Goal: Navigation & Orientation: Find specific page/section

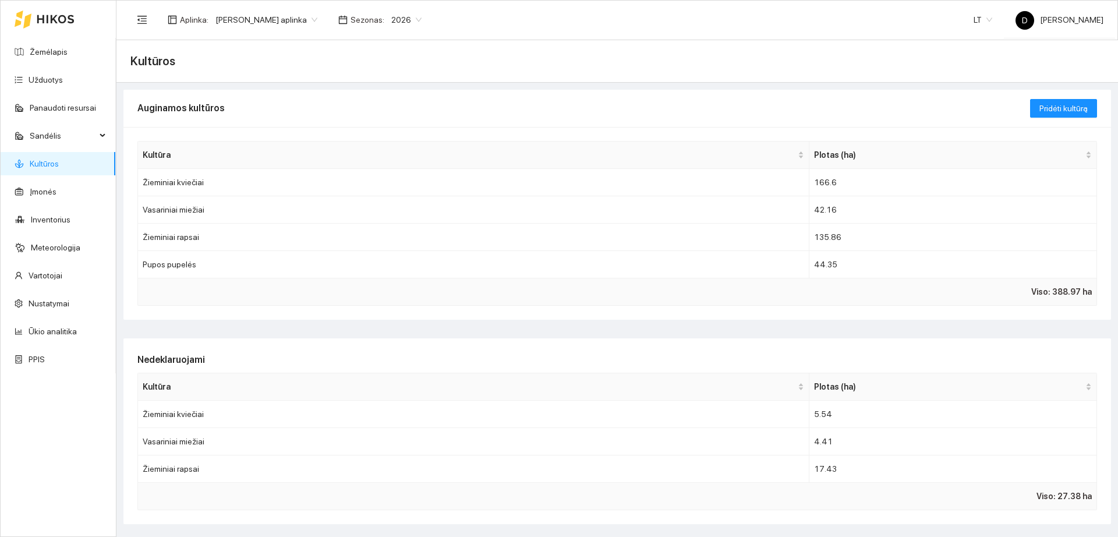
click at [66, 24] on div at bounding box center [45, 19] width 60 height 37
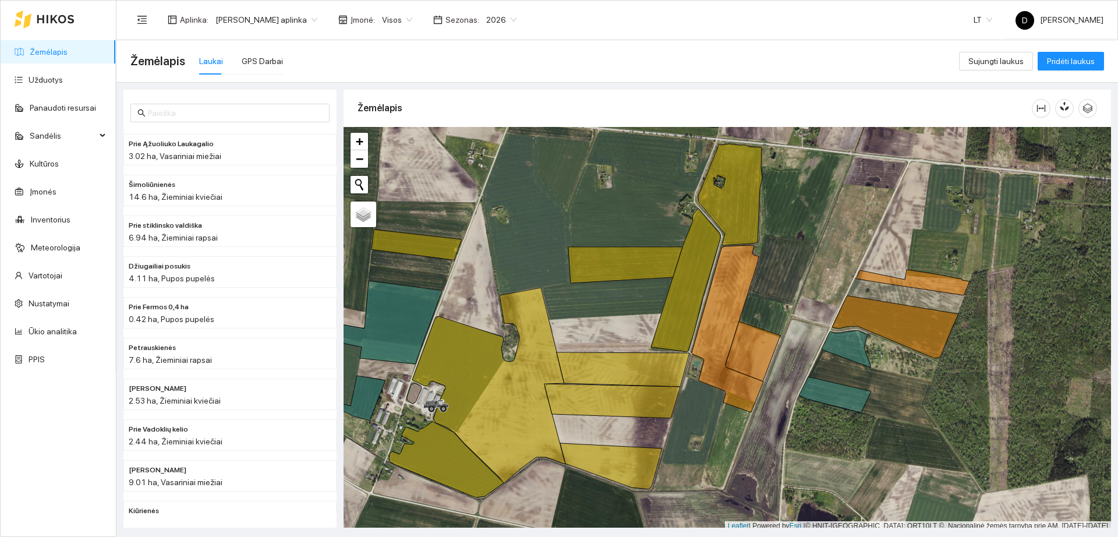
click at [376, 23] on div "Visos" at bounding box center [397, 19] width 44 height 19
click at [410, 59] on div "[PERSON_NAME]" at bounding box center [408, 61] width 63 height 13
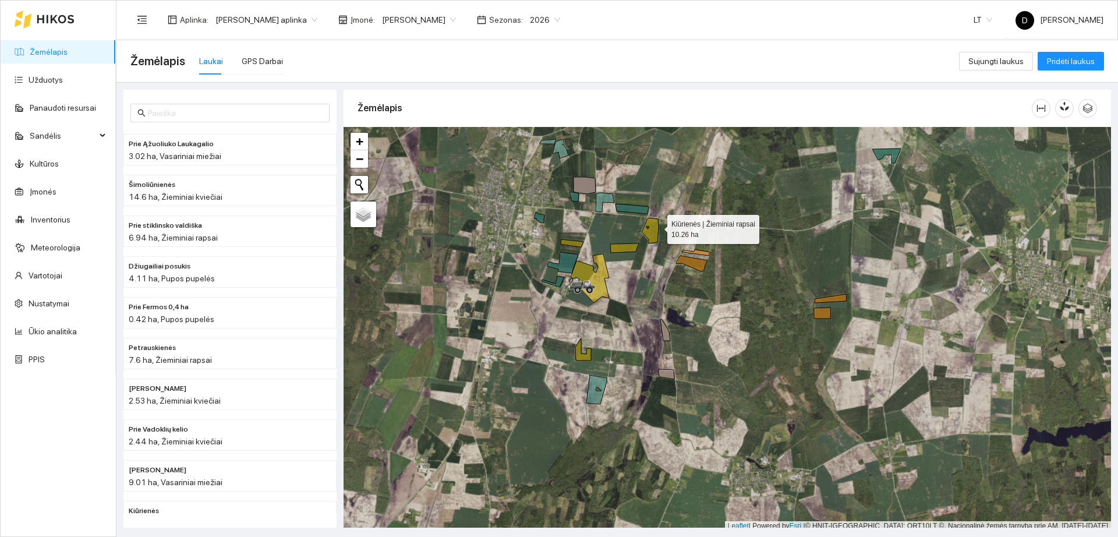
scroll to position [3, 0]
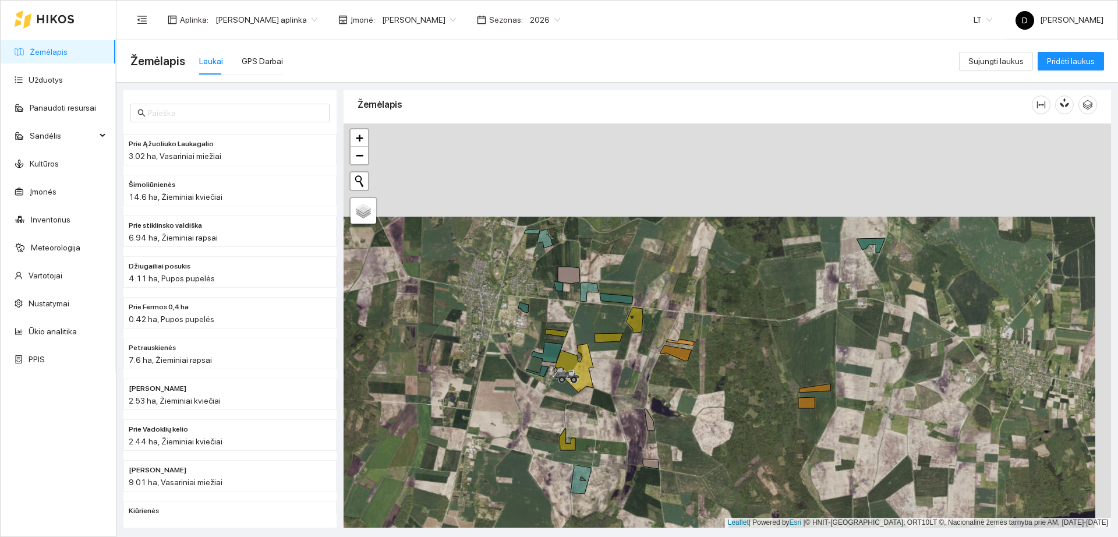
drag, startPoint x: 657, startPoint y: 226, endPoint x: 640, endPoint y: 321, distance: 95.8
click at [640, 321] on icon at bounding box center [634, 320] width 16 height 26
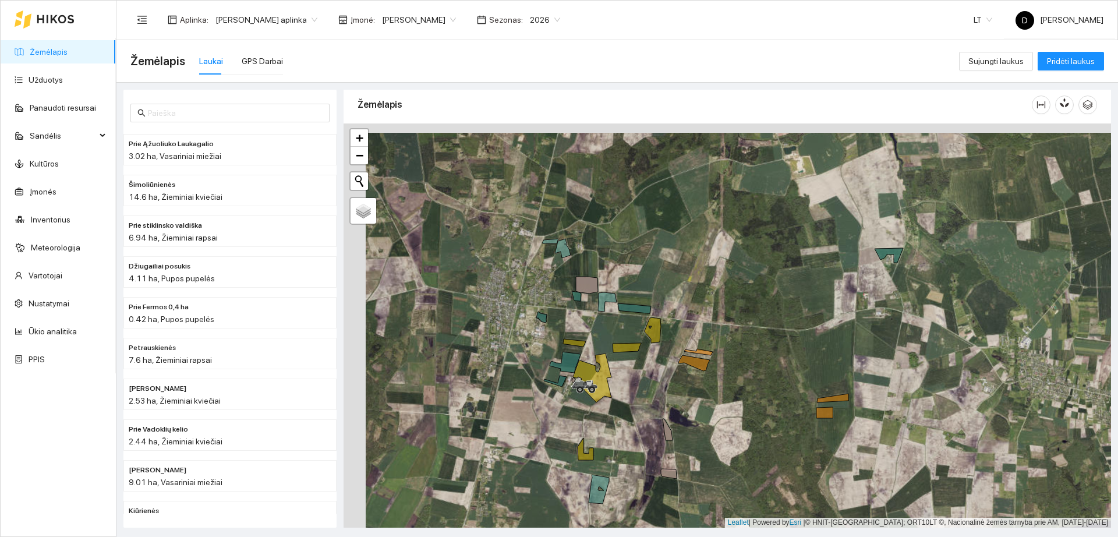
drag, startPoint x: 464, startPoint y: 303, endPoint x: 622, endPoint y: 297, distance: 157.9
click at [622, 297] on div "+ − Nieko nerasta. Bandykite dar kartą." at bounding box center [726, 325] width 767 height 404
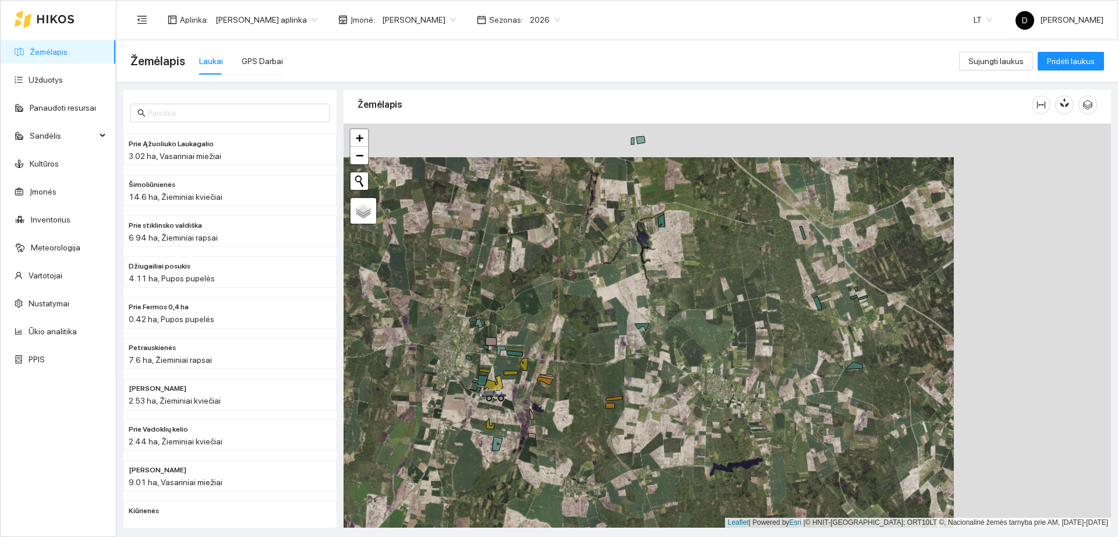
drag, startPoint x: 893, startPoint y: 245, endPoint x: 735, endPoint y: 278, distance: 161.3
click at [735, 278] on div "+ − Nieko nerasta. Bandykite dar kartą." at bounding box center [726, 325] width 767 height 404
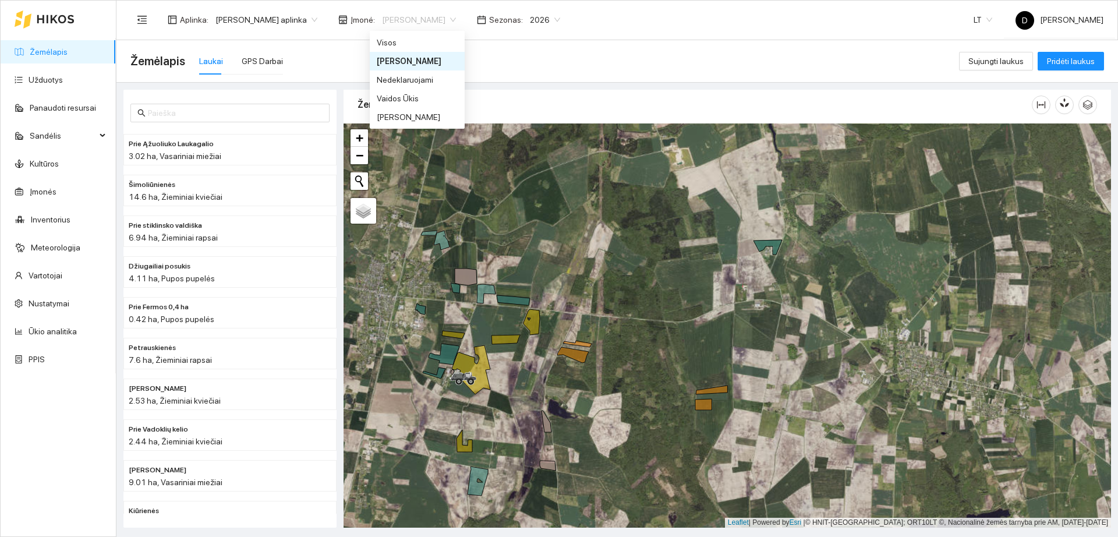
click at [451, 20] on span "[PERSON_NAME]" at bounding box center [419, 19] width 74 height 17
click at [431, 116] on div "[PERSON_NAME]" at bounding box center [417, 117] width 81 height 13
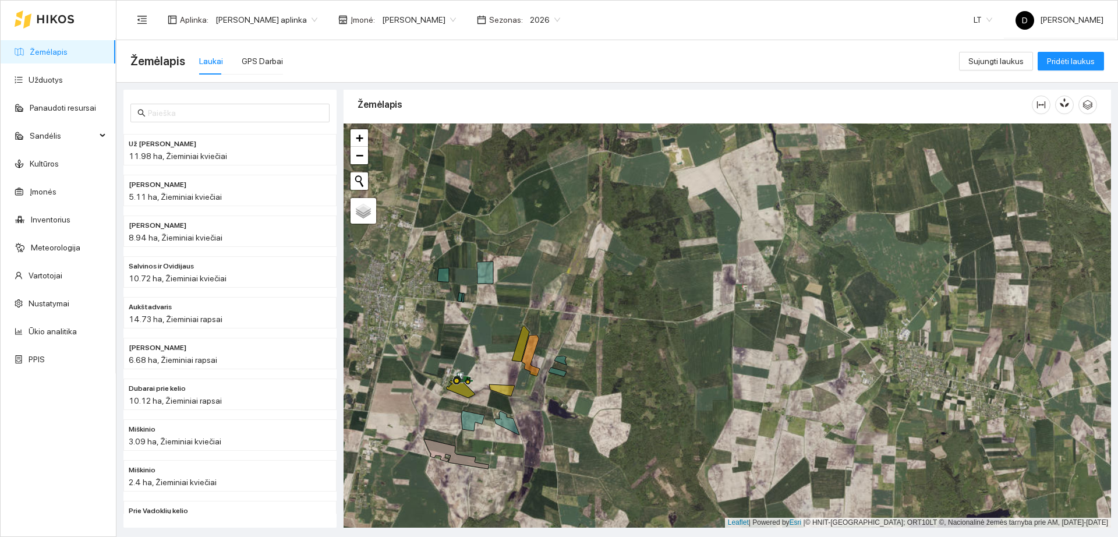
click at [441, 18] on span "[PERSON_NAME]" at bounding box center [419, 19] width 74 height 17
click at [434, 56] on div "[PERSON_NAME]" at bounding box center [418, 61] width 82 height 13
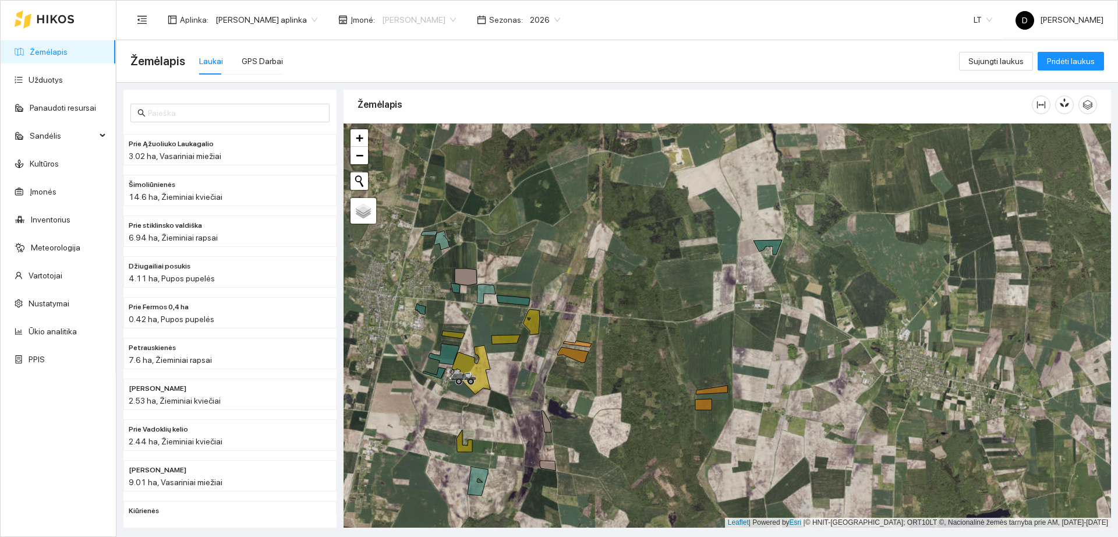
click at [434, 15] on span "[PERSON_NAME]" at bounding box center [419, 19] width 74 height 17
click at [433, 117] on div "[PERSON_NAME]" at bounding box center [417, 117] width 81 height 13
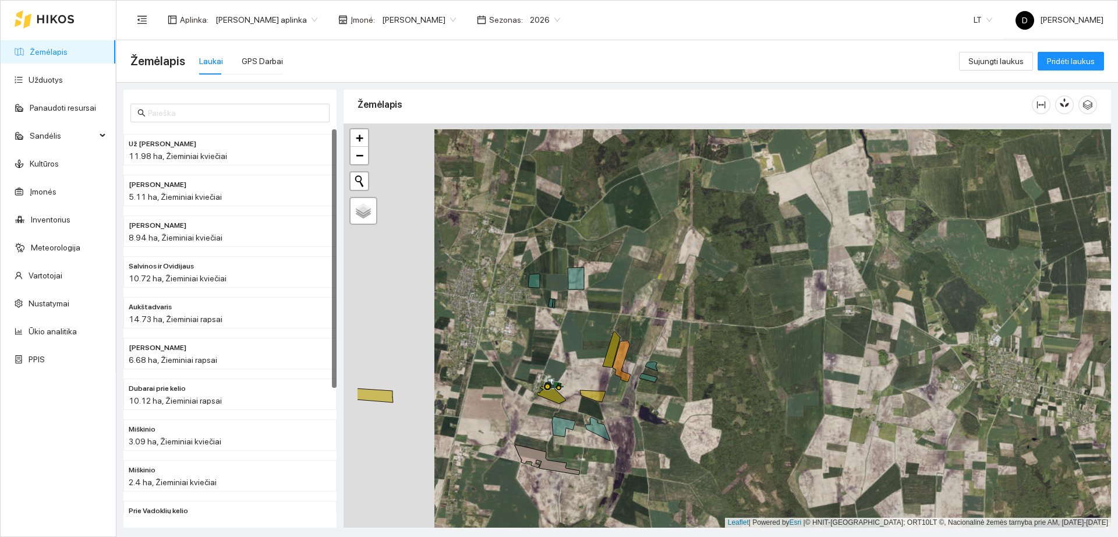
drag, startPoint x: 422, startPoint y: 281, endPoint x: 598, endPoint y: 295, distance: 176.3
click at [598, 295] on div "+ − Nieko nerasta. Bandykite dar kartą. Žemėlapis Palydovas Leaflet | Powered b…" at bounding box center [726, 325] width 767 height 404
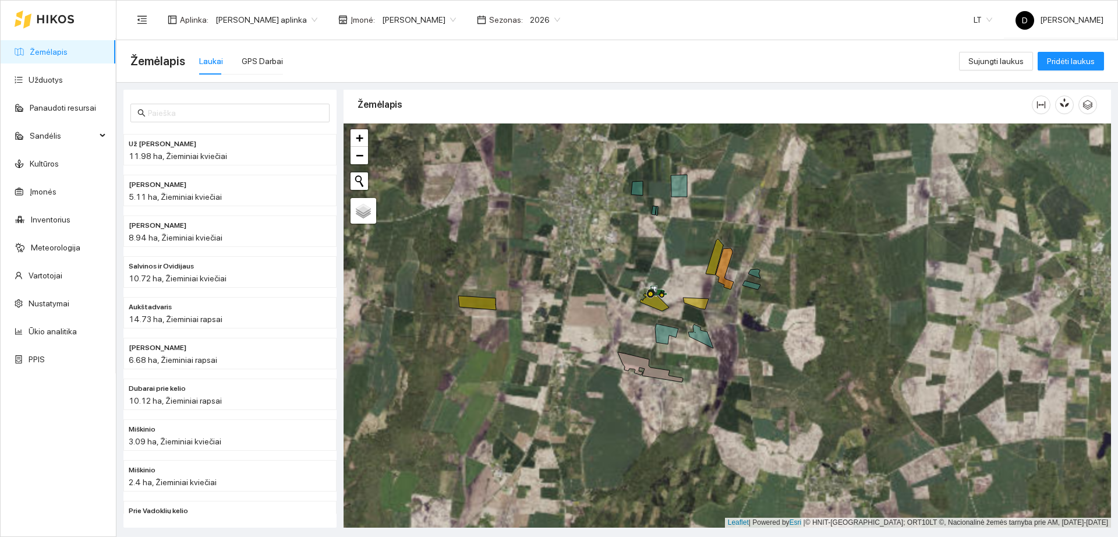
drag, startPoint x: 536, startPoint y: 355, endPoint x: 554, endPoint y: 253, distance: 103.0
click at [554, 253] on div "+ − Nieko nerasta. Bandykite dar kartą. Žemėlapis Palydovas Leaflet | Powered b…" at bounding box center [726, 325] width 767 height 404
click at [435, 22] on span "[PERSON_NAME]" at bounding box center [419, 19] width 74 height 17
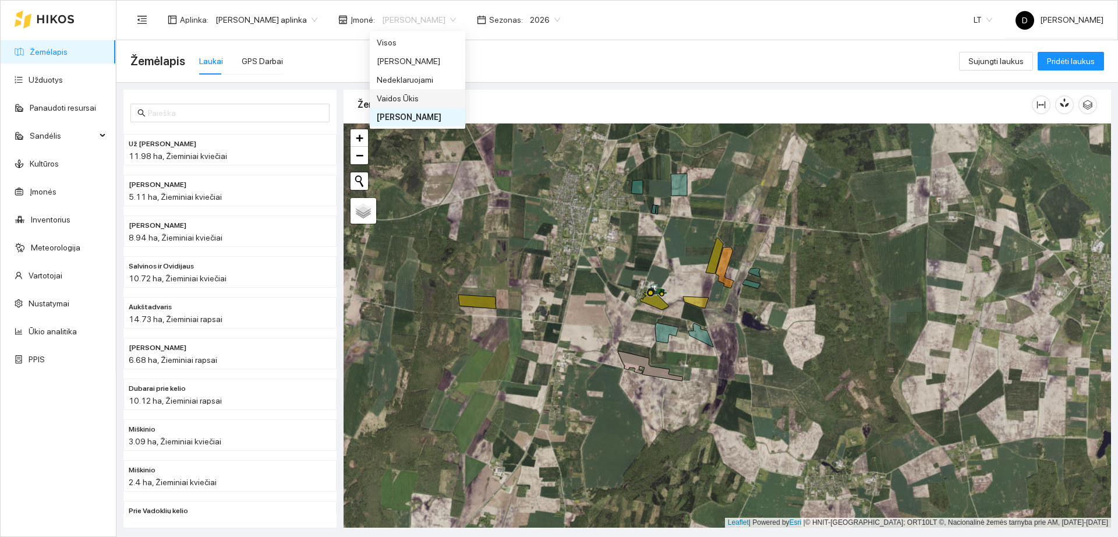
click at [427, 95] on div "Vaidos Ūkis" at bounding box center [418, 98] width 82 height 13
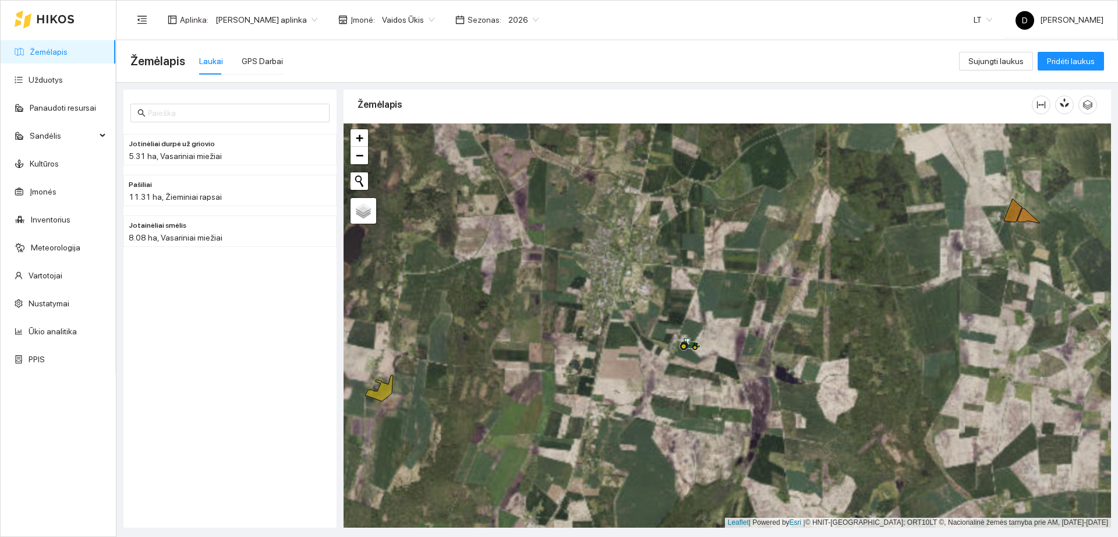
drag, startPoint x: 566, startPoint y: 282, endPoint x: 643, endPoint y: 327, distance: 88.2
click at [643, 327] on div "+ − Nieko nerasta. Bandykite dar kartą. Žemėlapis Palydovas Leaflet | Powered b…" at bounding box center [726, 325] width 767 height 404
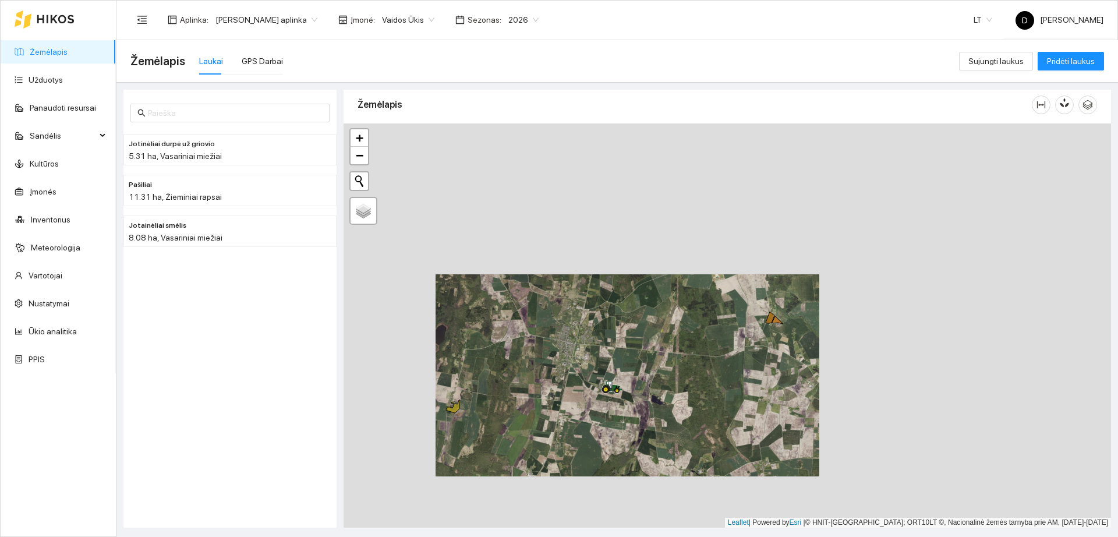
drag, startPoint x: 933, startPoint y: 267, endPoint x: 735, endPoint y: 341, distance: 211.1
click at [731, 345] on div "+ − Nieko nerasta. Bandykite dar kartą. Žemėlapis Palydovas Leaflet | Powered b…" at bounding box center [726, 325] width 767 height 404
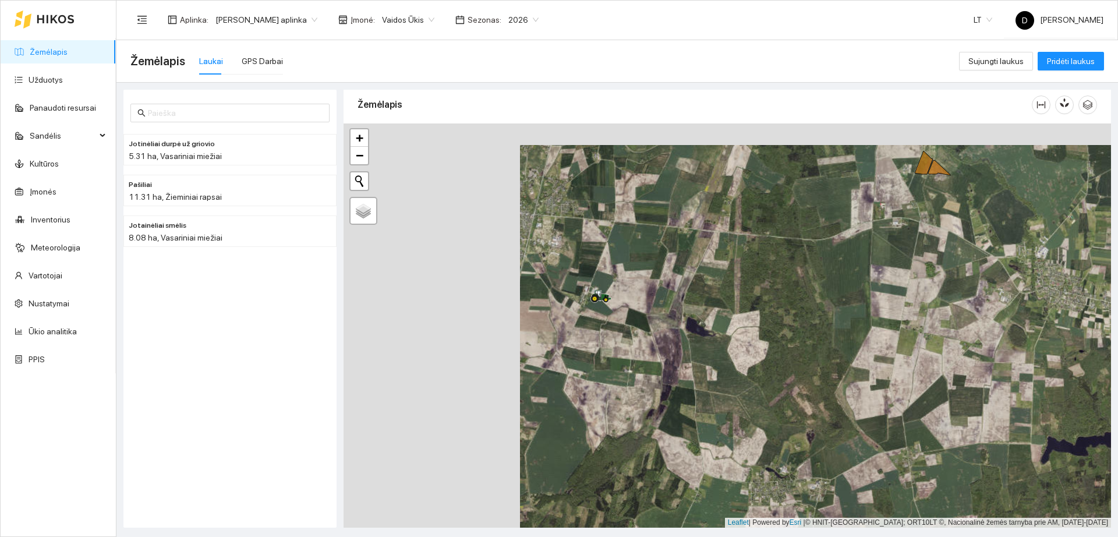
drag, startPoint x: 503, startPoint y: 234, endPoint x: 679, endPoint y: 255, distance: 177.6
click at [679, 255] on div "+ − Nieko nerasta. Bandykite dar kartą. Žemėlapis Palydovas Leaflet | Powered b…" at bounding box center [726, 325] width 767 height 404
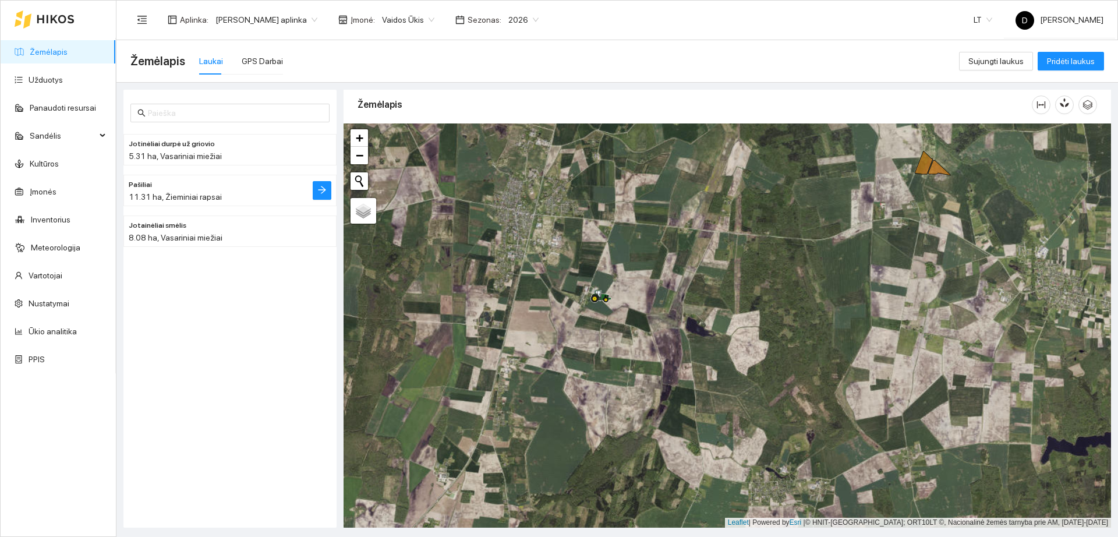
click at [221, 198] on div "11.31 ha, Žieminiai rapsai" at bounding box center [207, 196] width 156 height 13
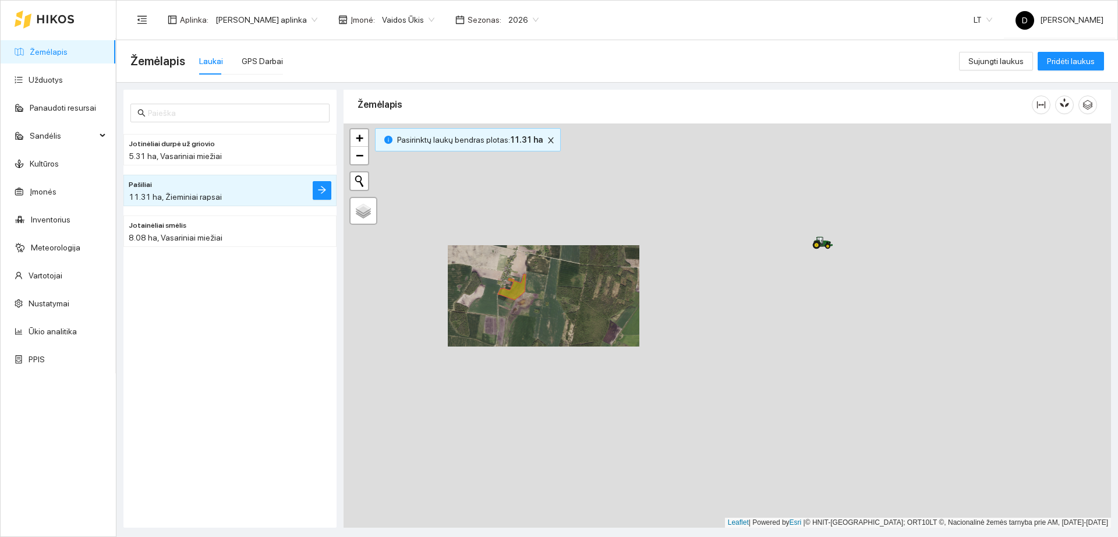
drag, startPoint x: 892, startPoint y: 373, endPoint x: 735, endPoint y: 346, distance: 158.8
click at [735, 346] on div "+ − Nieko nerasta. Bandykite dar kartą. Žemėlapis Palydovas Leaflet | Powered b…" at bounding box center [726, 325] width 767 height 404
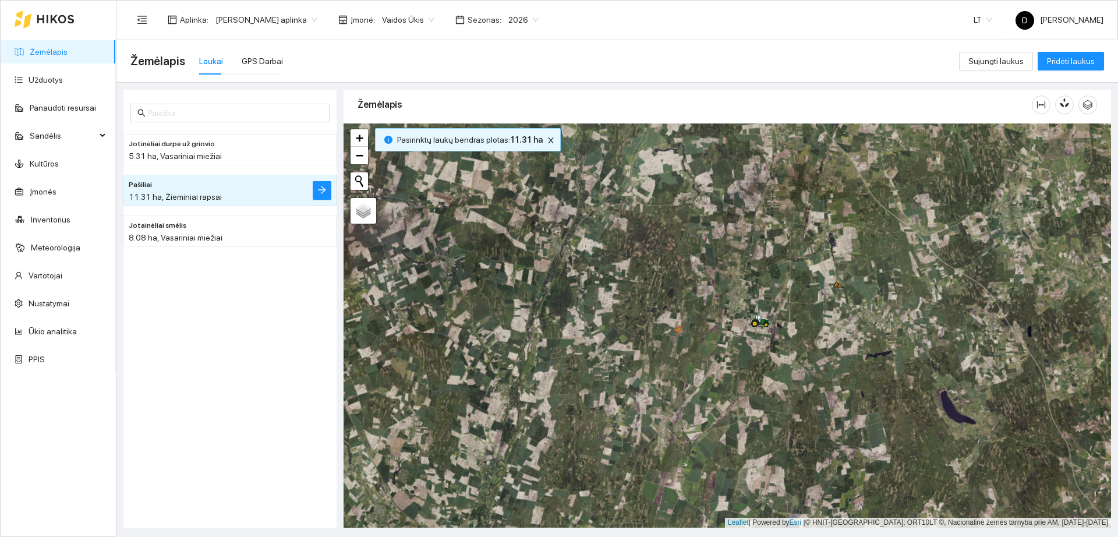
click at [58, 47] on link "Žemėlapis" at bounding box center [49, 51] width 38 height 9
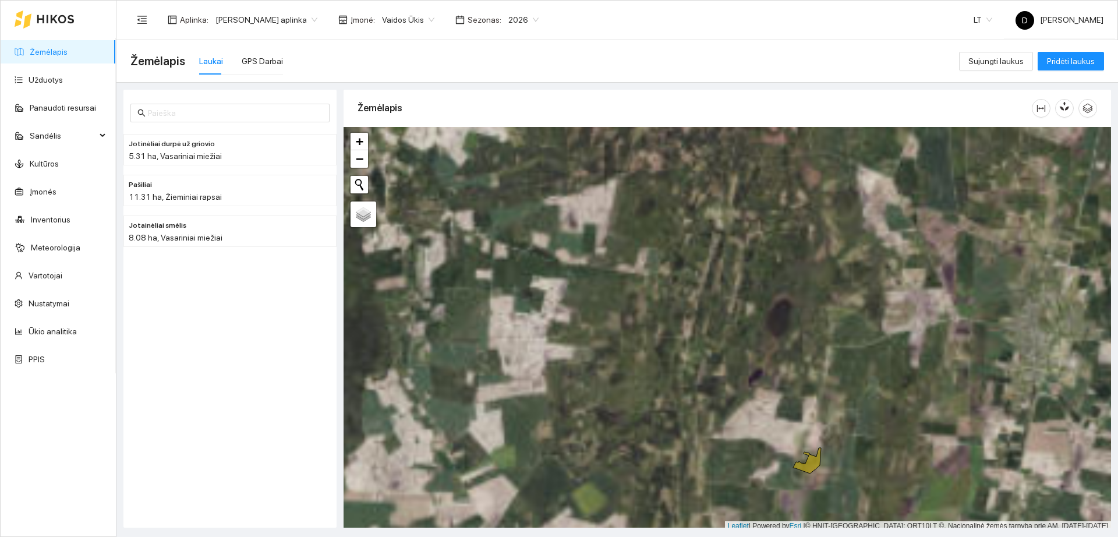
scroll to position [3, 0]
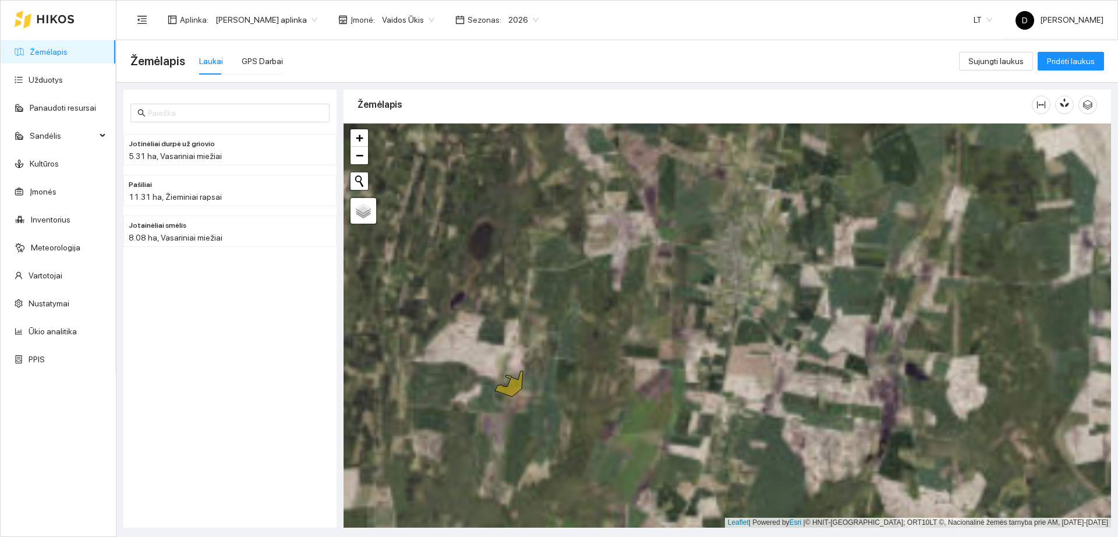
drag, startPoint x: 913, startPoint y: 358, endPoint x: 614, endPoint y: 284, distance: 308.8
click at [614, 284] on div "+ − Nieko nerasta. Bandykite dar kartą. Žemėlapis Palydovas Leaflet | Powered b…" at bounding box center [726, 325] width 767 height 404
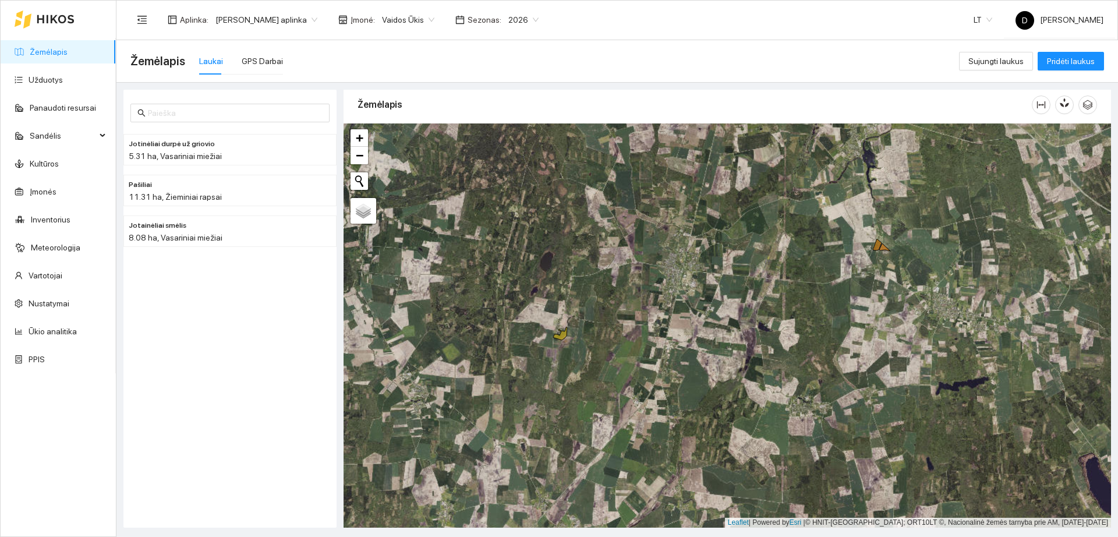
click at [407, 13] on span "Vaidos Ūkis" at bounding box center [408, 19] width 52 height 17
click at [424, 82] on div "Nedeklaruojami" at bounding box center [408, 79] width 63 height 13
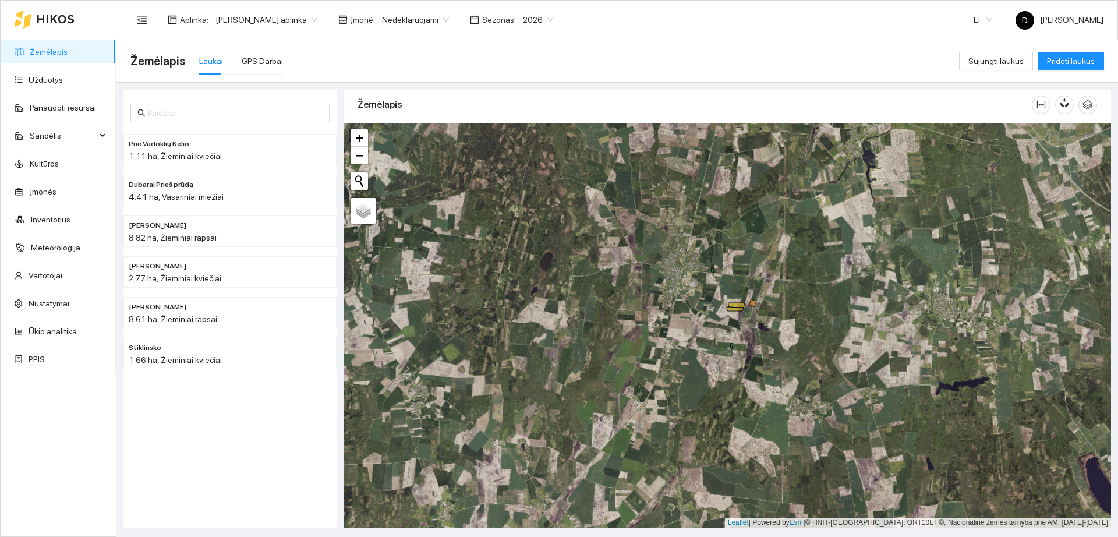
click at [423, 15] on span "Nedeklaruojami" at bounding box center [415, 19] width 67 height 17
click at [421, 117] on div "[PERSON_NAME]" at bounding box center [410, 117] width 66 height 13
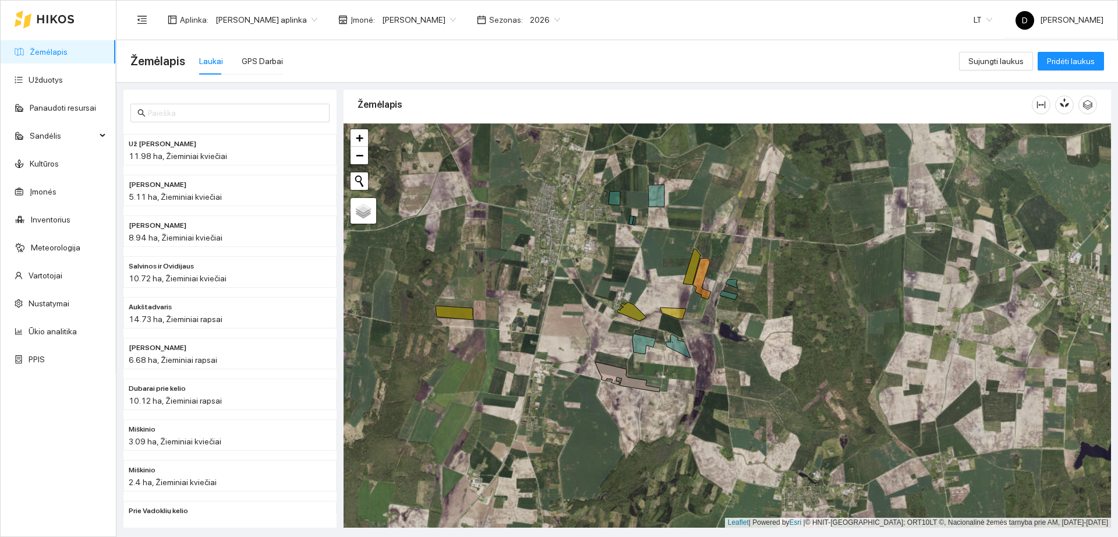
drag, startPoint x: 672, startPoint y: 268, endPoint x: 689, endPoint y: 261, distance: 17.7
click at [689, 261] on div "+ − Nieko nerasta. Bandykite dar kartą. Žemėlapis Palydovas Leaflet | Powered b…" at bounding box center [726, 325] width 767 height 404
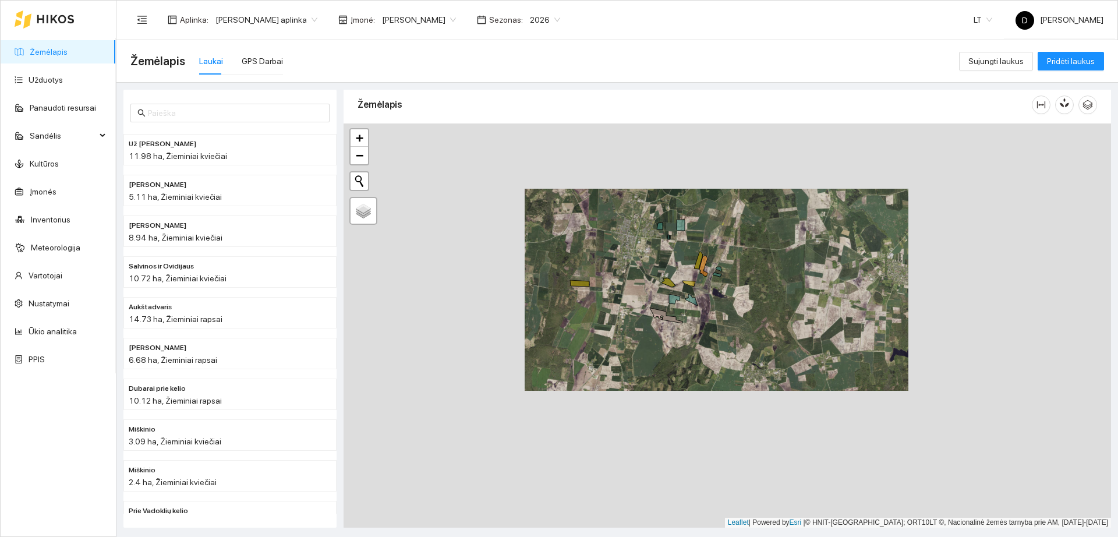
click at [689, 261] on div "+ − Nieko nerasta. Bandykite dar kartą. Žemėlapis Palydovas Leaflet | Powered b…" at bounding box center [726, 325] width 767 height 404
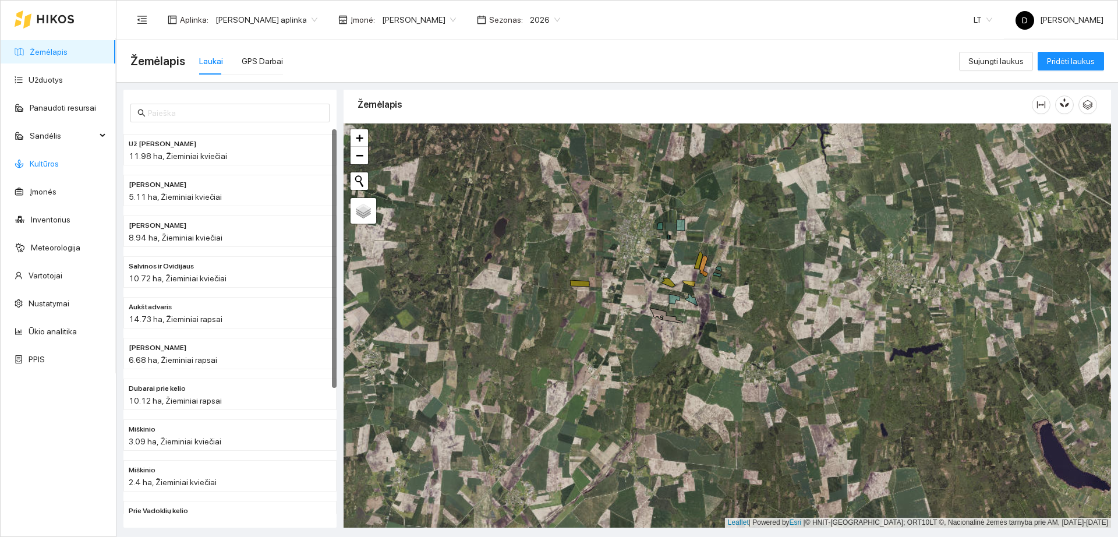
click at [59, 168] on link "Kultūros" at bounding box center [44, 163] width 29 height 9
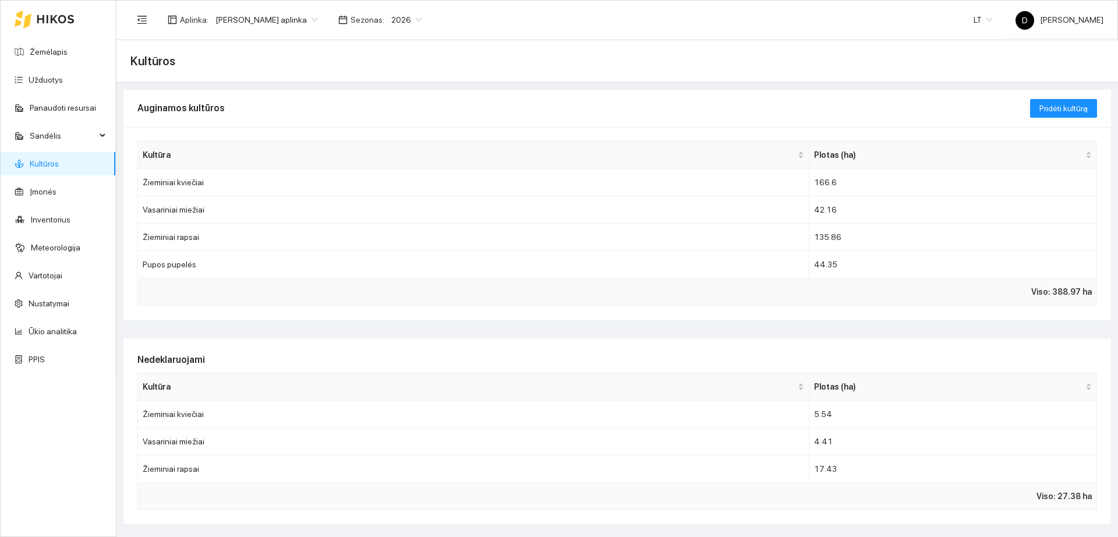
click at [63, 22] on icon at bounding box center [55, 19] width 37 height 8
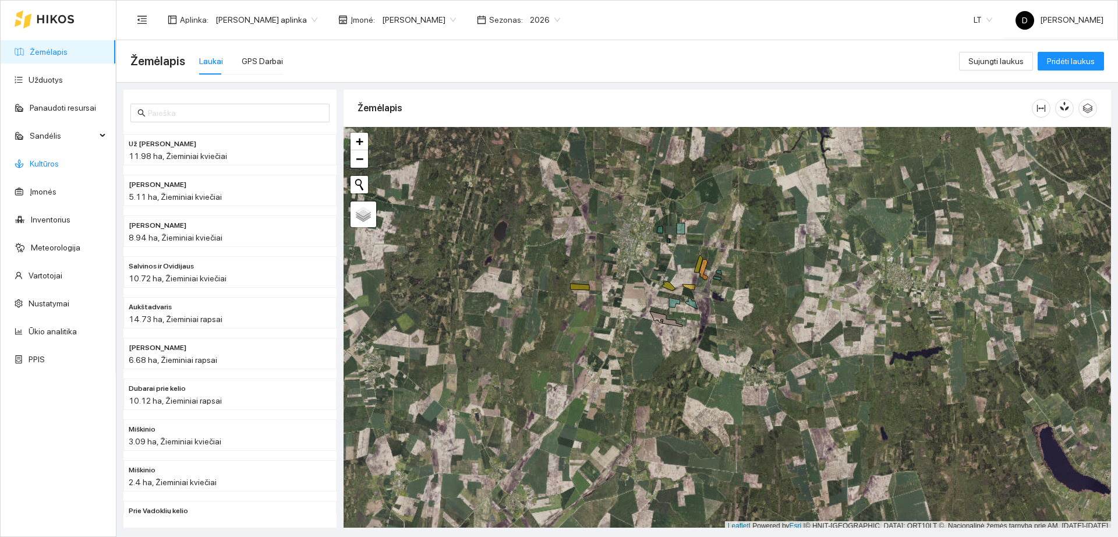
click at [59, 163] on link "Kultūros" at bounding box center [44, 163] width 29 height 9
